Goal: Task Accomplishment & Management: Manage account settings

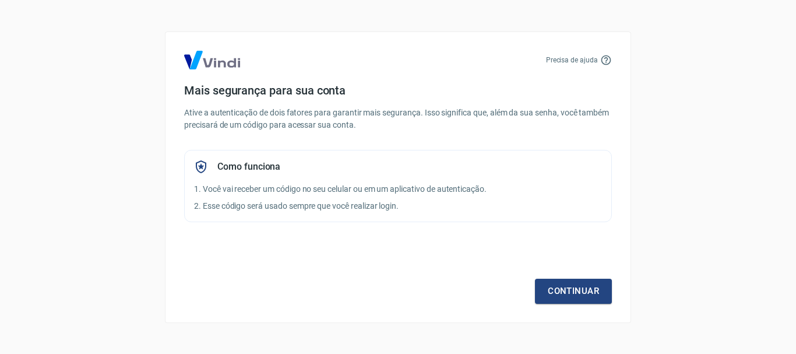
click at [382, 179] on div "Como funciona 1. Você vai receber um código no seu celular ou em um aplicativo …" at bounding box center [398, 186] width 428 height 72
drag, startPoint x: 0, startPoint y: 0, endPoint x: 521, endPoint y: 128, distance: 537.0
click at [529, 128] on p "Ative a autenticação de dois fatores para garantir mais segurança. Isso signifi…" at bounding box center [398, 119] width 428 height 24
click at [467, 189] on div "Como funciona 1. Você vai receber um código no seu celular ou em um aplicativo …" at bounding box center [398, 186] width 428 height 72
click at [299, 64] on div "Precisa de ajuda" at bounding box center [398, 60] width 428 height 19
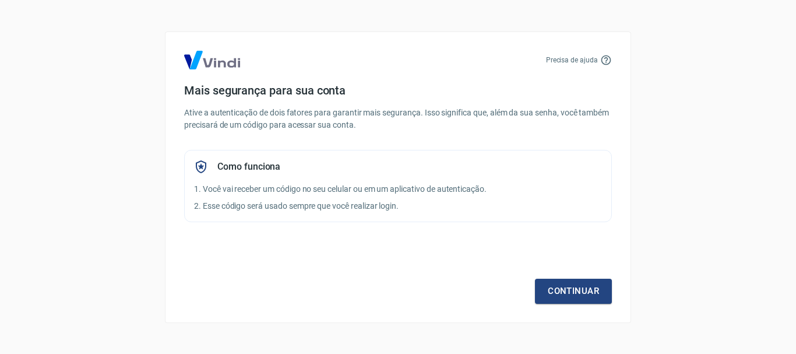
click at [411, 114] on p "Ative a autenticação de dois fatores para garantir mais segurança. Isso signifi…" at bounding box center [398, 119] width 428 height 24
click at [410, 113] on p "Ative a autenticação de dois fatores para garantir mais segurança. Isso signifi…" at bounding box center [398, 119] width 428 height 24
click at [409, 113] on p "Ative a autenticação de dois fatores para garantir mais segurança. Isso signifi…" at bounding box center [398, 119] width 428 height 24
click at [416, 78] on div "Precisa de ajuda Mais segurança para sua conta Ative a autenticação de dois fat…" at bounding box center [398, 176] width 466 height 291
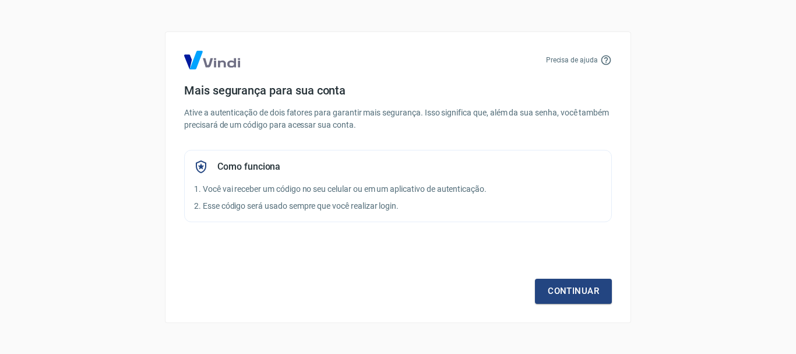
click at [413, 78] on div "Precisa de ajuda Mais segurança para sua conta Ative a autenticação de dois fat…" at bounding box center [398, 176] width 466 height 291
drag, startPoint x: 473, startPoint y: 96, endPoint x: 461, endPoint y: 97, distance: 11.1
click at [472, 96] on h4 "Mais segurança para sua conta" at bounding box center [398, 90] width 428 height 14
click at [444, 97] on div "Mais segurança para sua conta Ative a autenticação de dois fatores para garanti…" at bounding box center [398, 152] width 428 height 139
drag, startPoint x: 433, startPoint y: 250, endPoint x: 433, endPoint y: 241, distance: 8.7
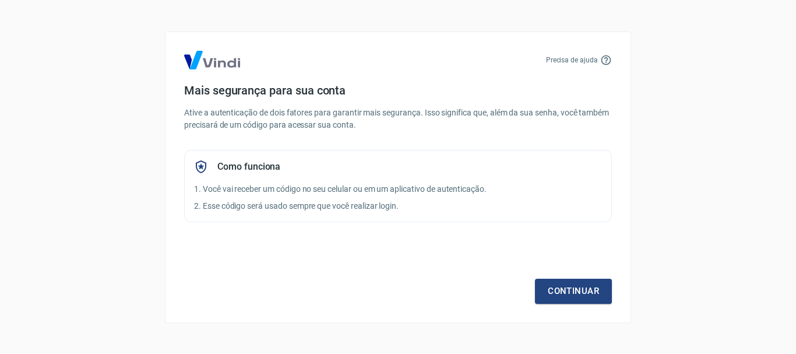
click at [433, 245] on div "Continuar" at bounding box center [398, 270] width 428 height 68
click at [496, 189] on p "1. Você vai receber um código no seu celular ou em um aplicativo de autenticaçã…" at bounding box center [398, 189] width 408 height 12
click at [406, 188] on p "1. Você vai receber um código no seu celular ou em um aplicativo de autenticaçã…" at bounding box center [398, 189] width 408 height 12
